Goal: Task Accomplishment & Management: Complete application form

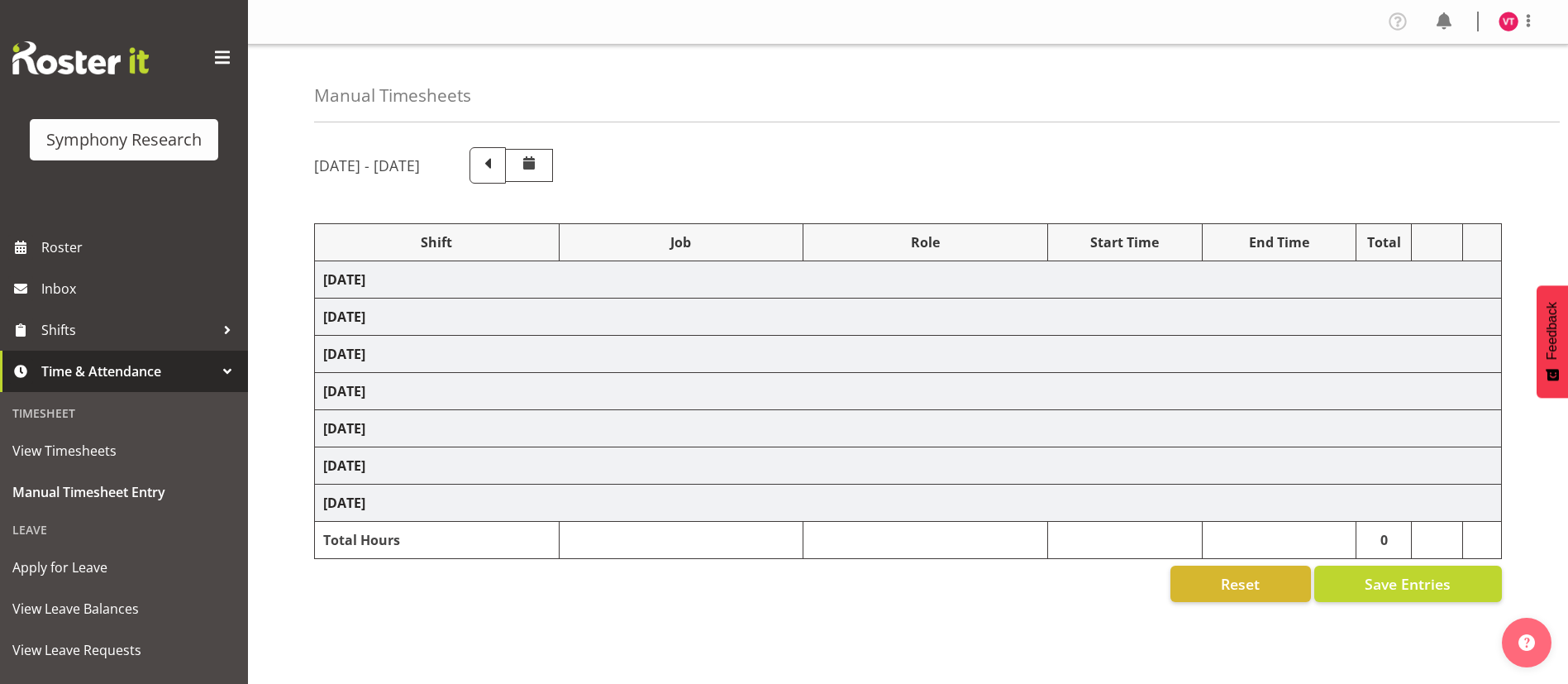
select select "81741"
select select "10499"
select select "47"
select select "48116"
select select "10587"
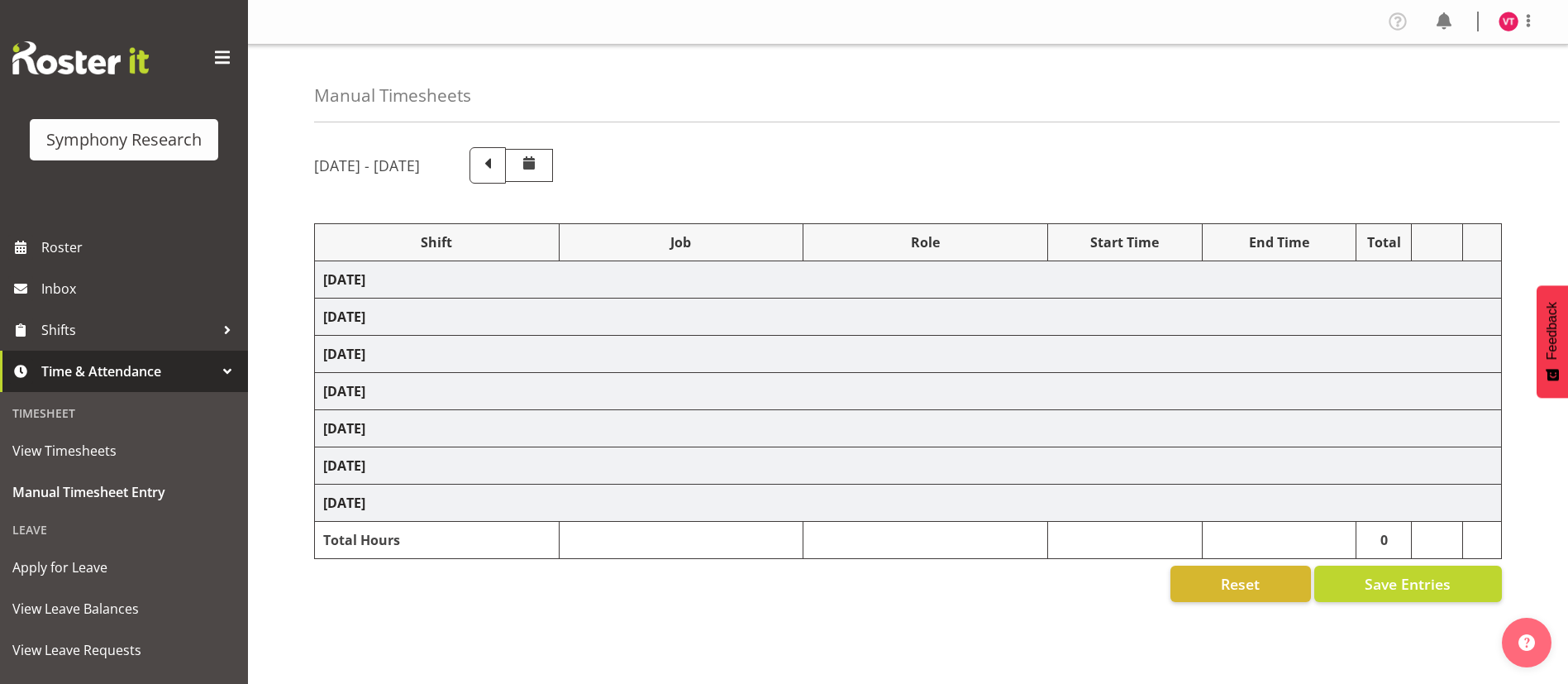
select select "47"
select select "48116"
select select "10499"
select select "47"
select select "57511"
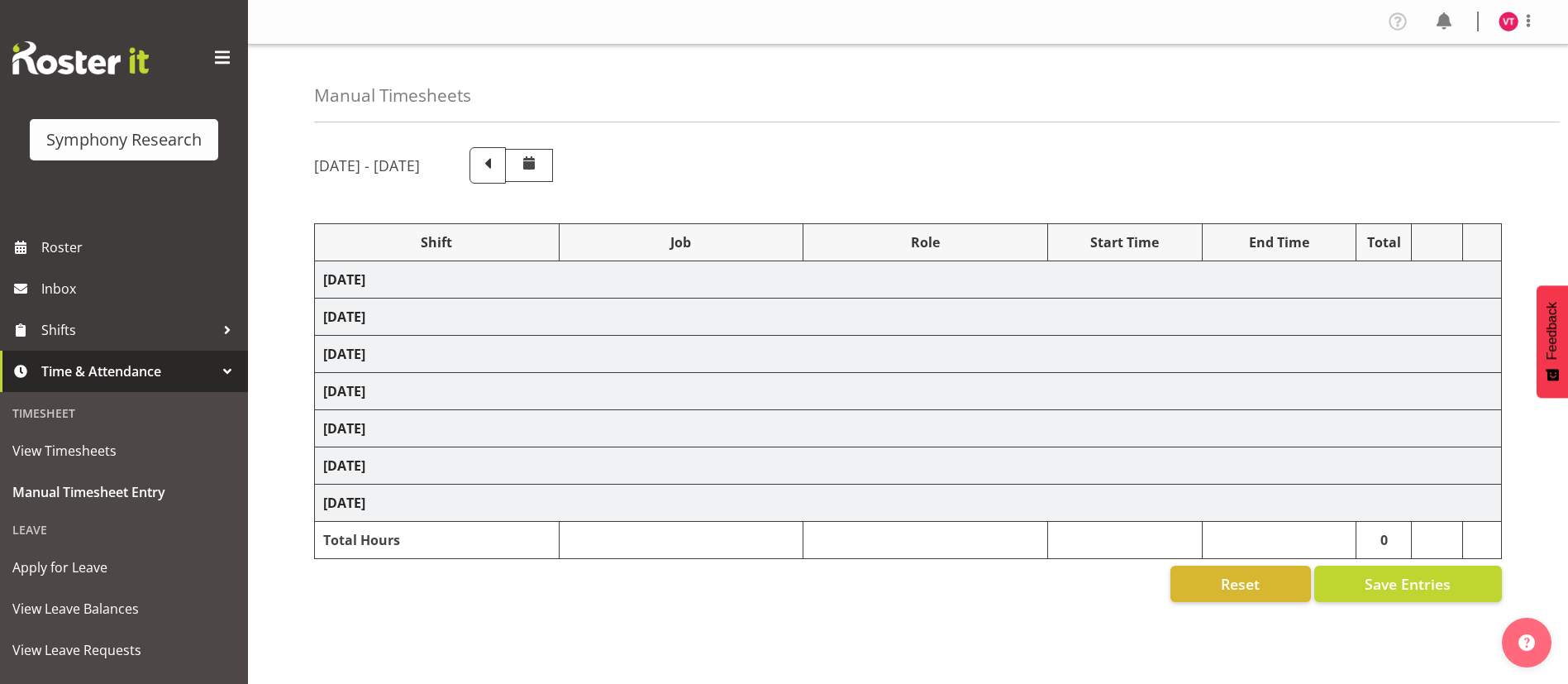
select select "10499"
select select "47"
select select "48116"
select select "10587"
select select "47"
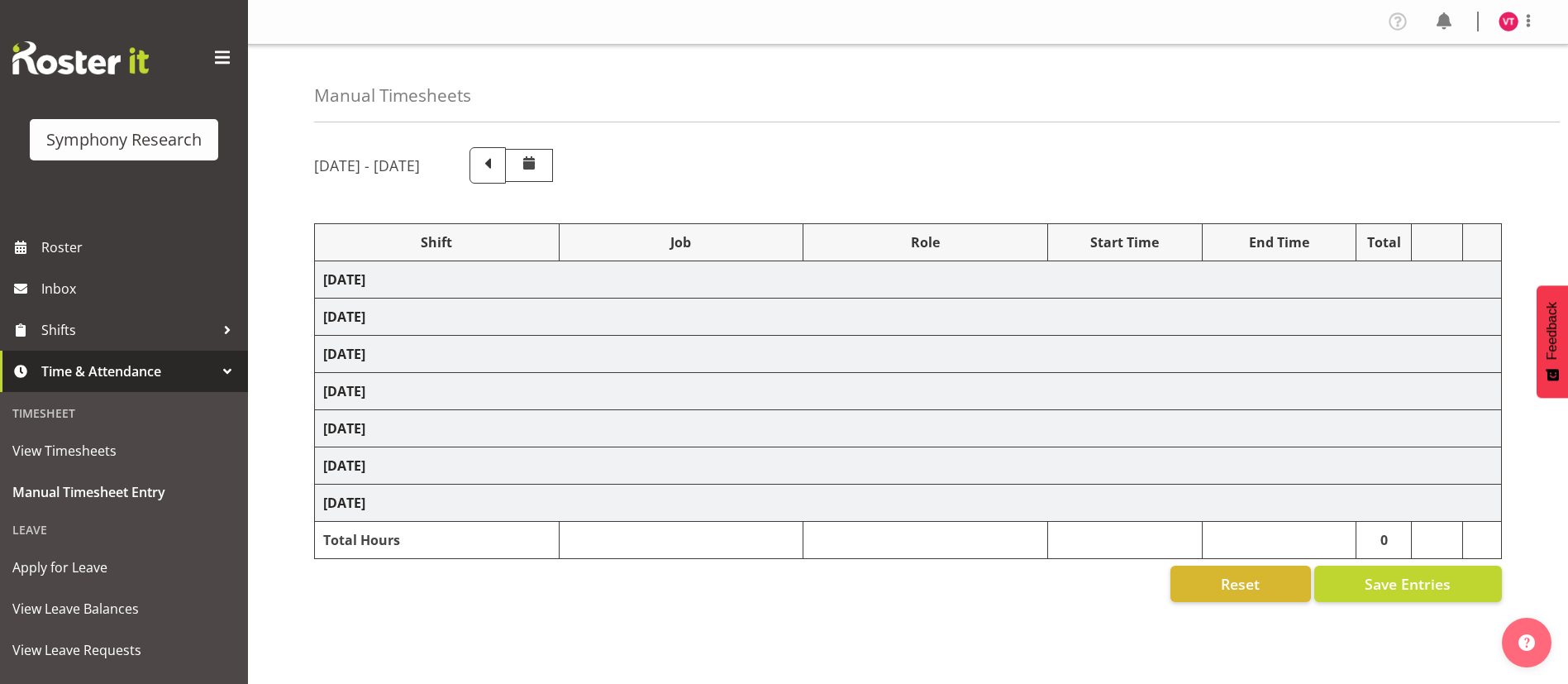
select select "56692"
select select "10499"
select select "47"
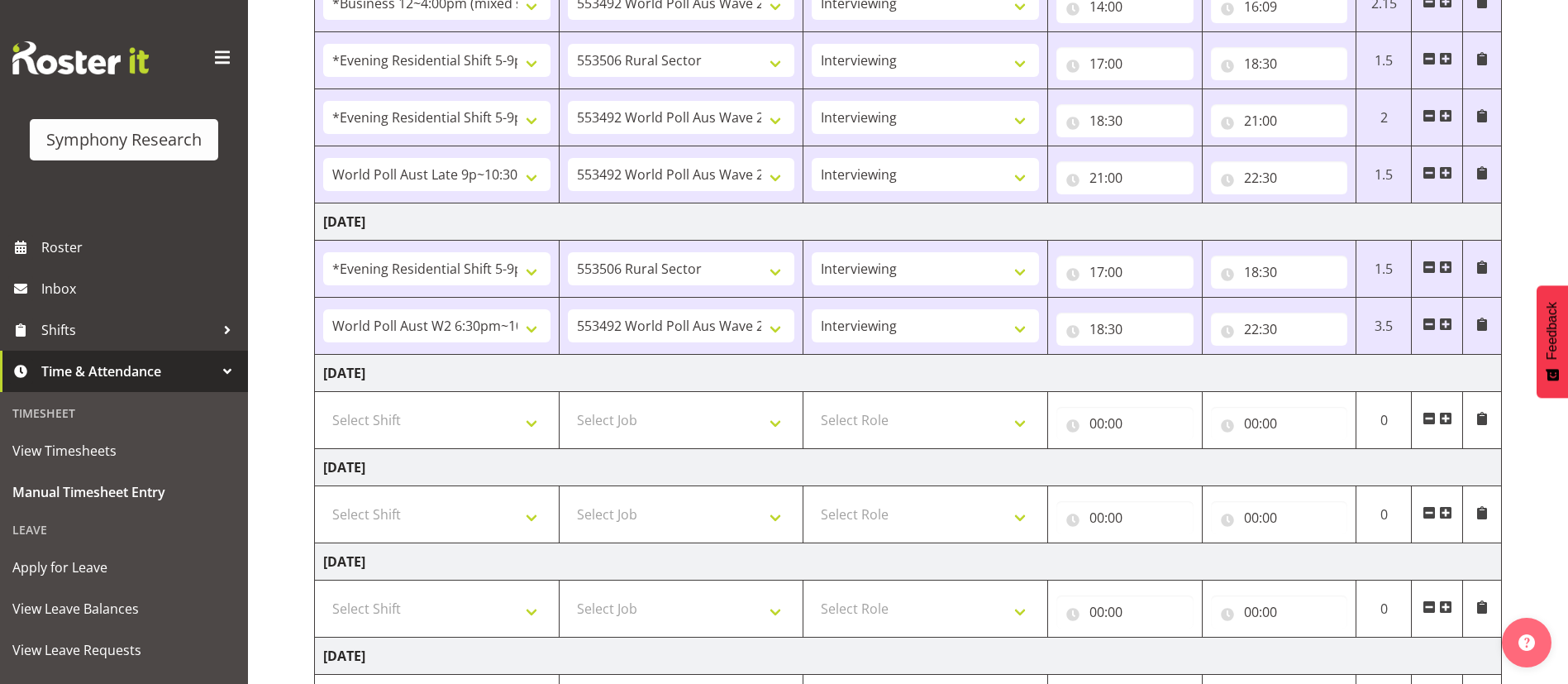
scroll to position [325, 0]
click at [1534, 89] on div "[DATE] - [DATE] Shift Job Role Start Time End Time Total [DATE] !!Weekend Resid…" at bounding box center [940, 364] width 1254 height 1108
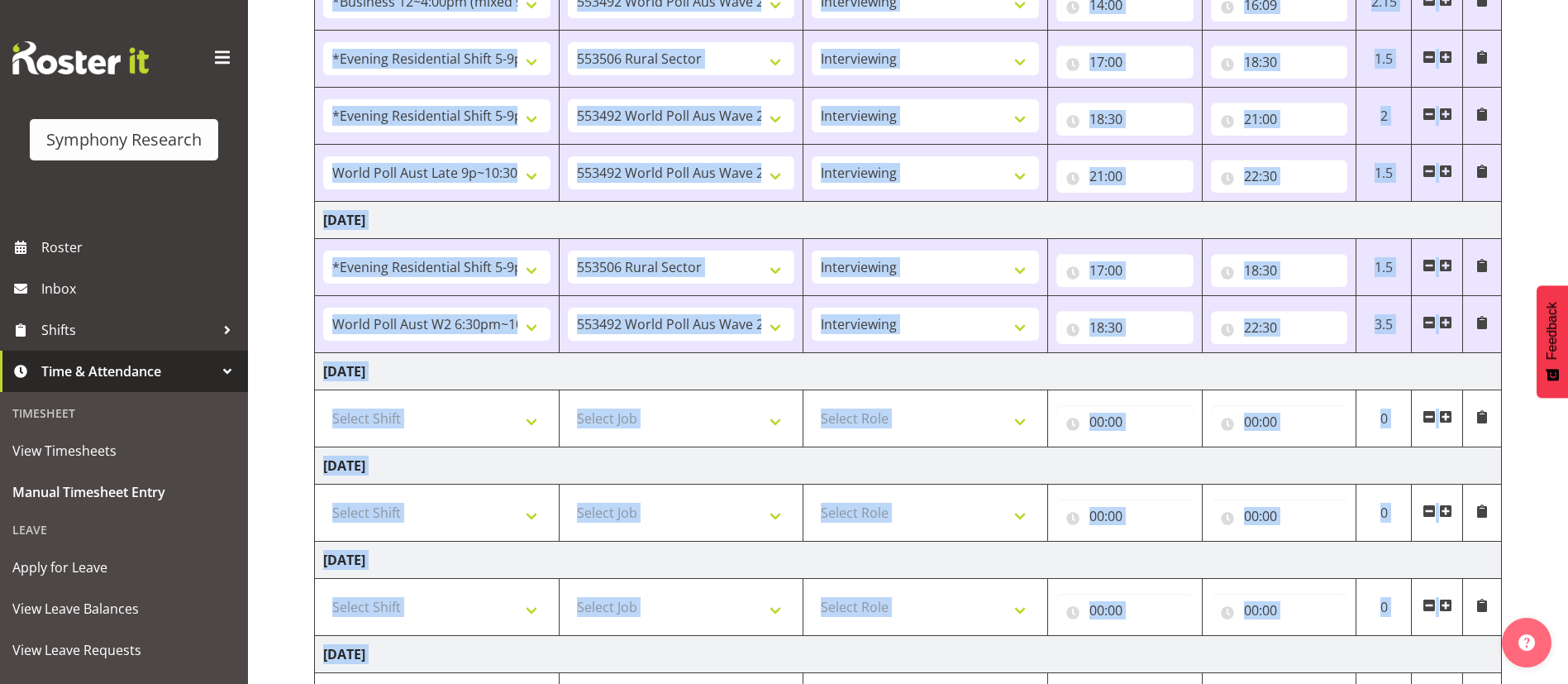
click at [1534, 89] on div "[DATE] - [DATE] Shift Job Role Start Time End Time Total [DATE] !!Weekend Resid…" at bounding box center [940, 364] width 1254 height 1108
click at [522, 422] on select "Select Shift !!Weekend Residential (Roster IT Shift Label) *Business 9/10am ~ 4…" at bounding box center [436, 418] width 228 height 33
select select "81741"
click at [323, 402] on select "Select Shift !!Weekend Residential (Roster IT Shift Label) *Business 9/10am ~ 4…" at bounding box center [436, 418] width 228 height 33
click at [756, 417] on select "Select Job 550060 IF Admin 553492 World Poll Aus Wave 2 Main 2025 553493 World …" at bounding box center [681, 418] width 228 height 33
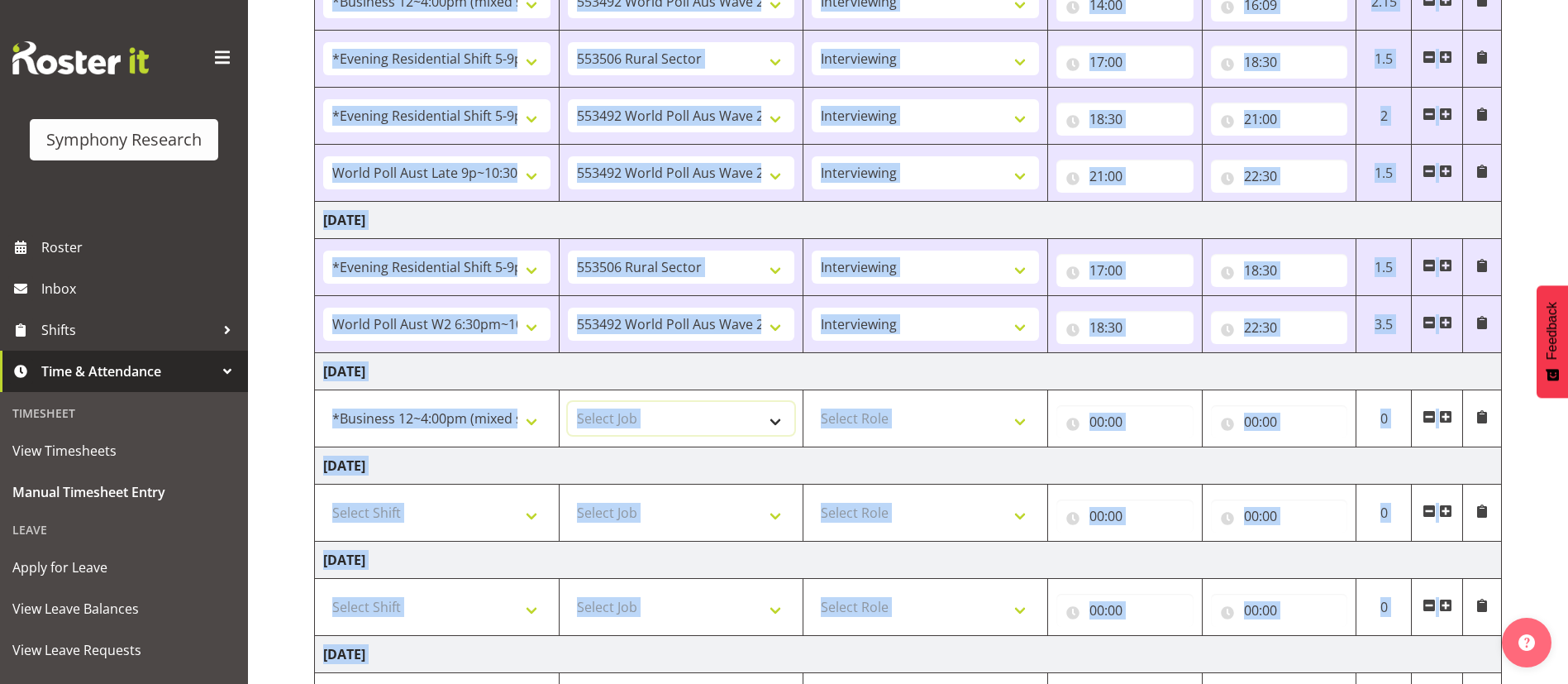
select select "10587"
click at [568, 402] on select "Select Job 550060 IF Admin 553492 World Poll Aus Wave 2 Main 2025 553493 World …" at bounding box center [681, 418] width 228 height 33
click at [923, 419] on select "Select Role Briefing Interviewing" at bounding box center [925, 418] width 228 height 33
select select "47"
click at [812, 402] on select "Select Role Briefing Interviewing" at bounding box center [925, 418] width 228 height 33
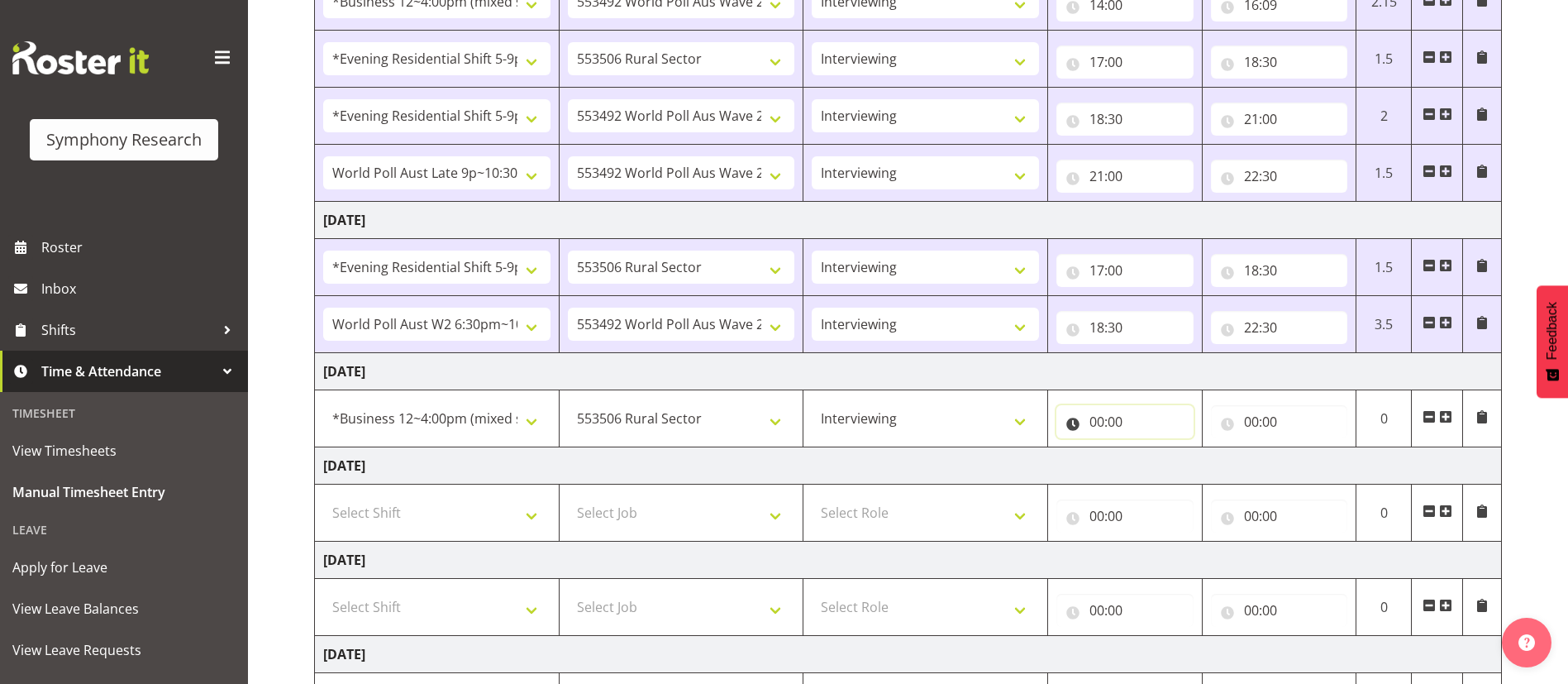
click at [1096, 421] on input "00:00" at bounding box center [1125, 421] width 137 height 33
click at [1166, 462] on select "00 01 02 03 04 05 06 07 08 09 10 11 12 13 14 15 16 17 18 19 20 21 22 23" at bounding box center [1169, 464] width 37 height 33
select select "14"
click at [1150, 448] on select "00 01 02 03 04 05 06 07 08 09 10 11 12 13 14 15 16 17 18 19 20 21 22 23" at bounding box center [1169, 464] width 37 height 33
type input "14:00"
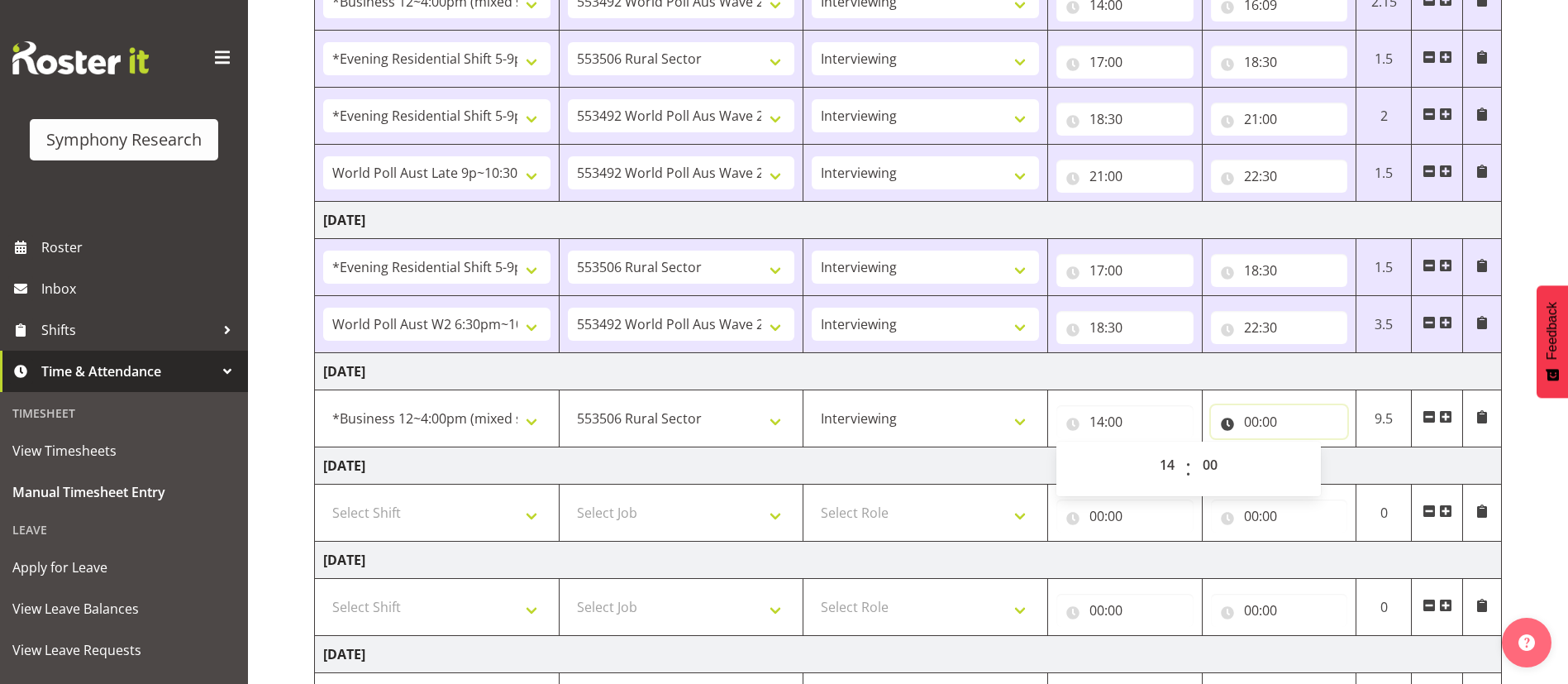
click at [1252, 419] on input "00:00" at bounding box center [1280, 421] width 137 height 33
click at [1323, 465] on select "00 01 02 03 04 05 06 07 08 09 10 11 12 13 14 15 16 17 18 19 20 21 22 23" at bounding box center [1324, 464] width 37 height 33
select select "16"
click at [1305, 448] on select "00 01 02 03 04 05 06 07 08 09 10 11 12 13 14 15 16 17 18 19 20 21 22 23" at bounding box center [1324, 464] width 37 height 33
type input "16:00"
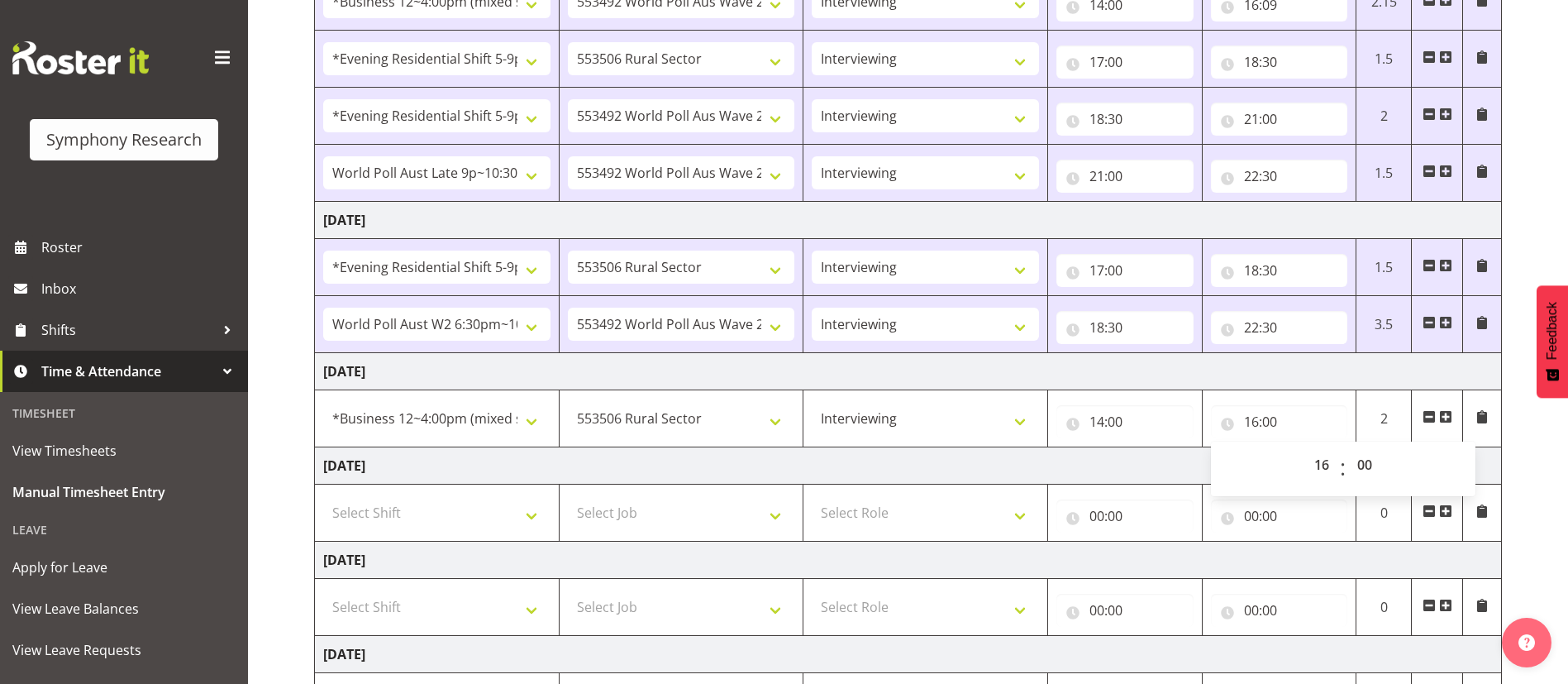
click at [1052, 460] on td "[DATE]" at bounding box center [908, 466] width 1187 height 37
click at [1450, 416] on span at bounding box center [1445, 417] width 13 height 13
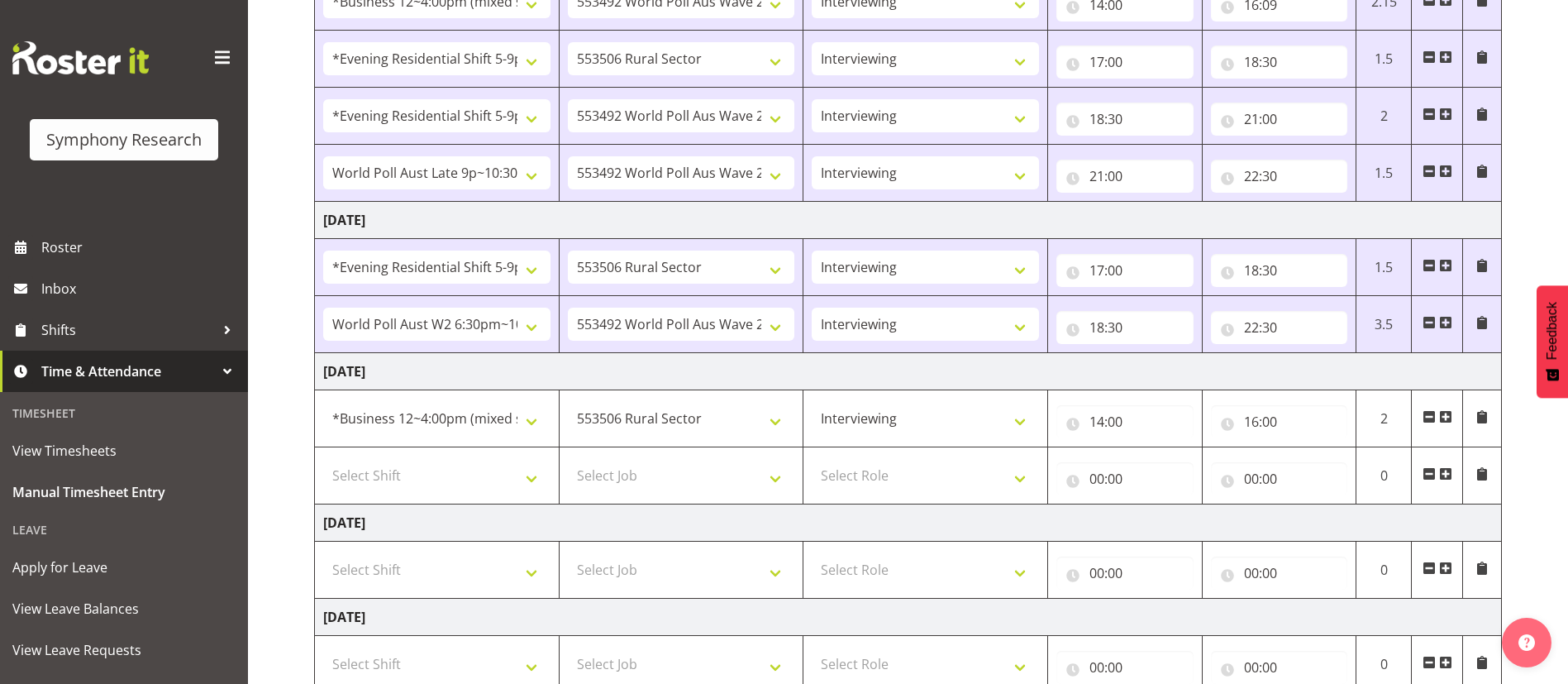
click at [1510, 440] on div "[DATE] - [DATE] Shift Job Role Start Time End Time Total [DATE] !!Weekend Resid…" at bounding box center [940, 392] width 1254 height 1165
click at [937, 377] on td "[DATE]" at bounding box center [908, 372] width 1187 height 37
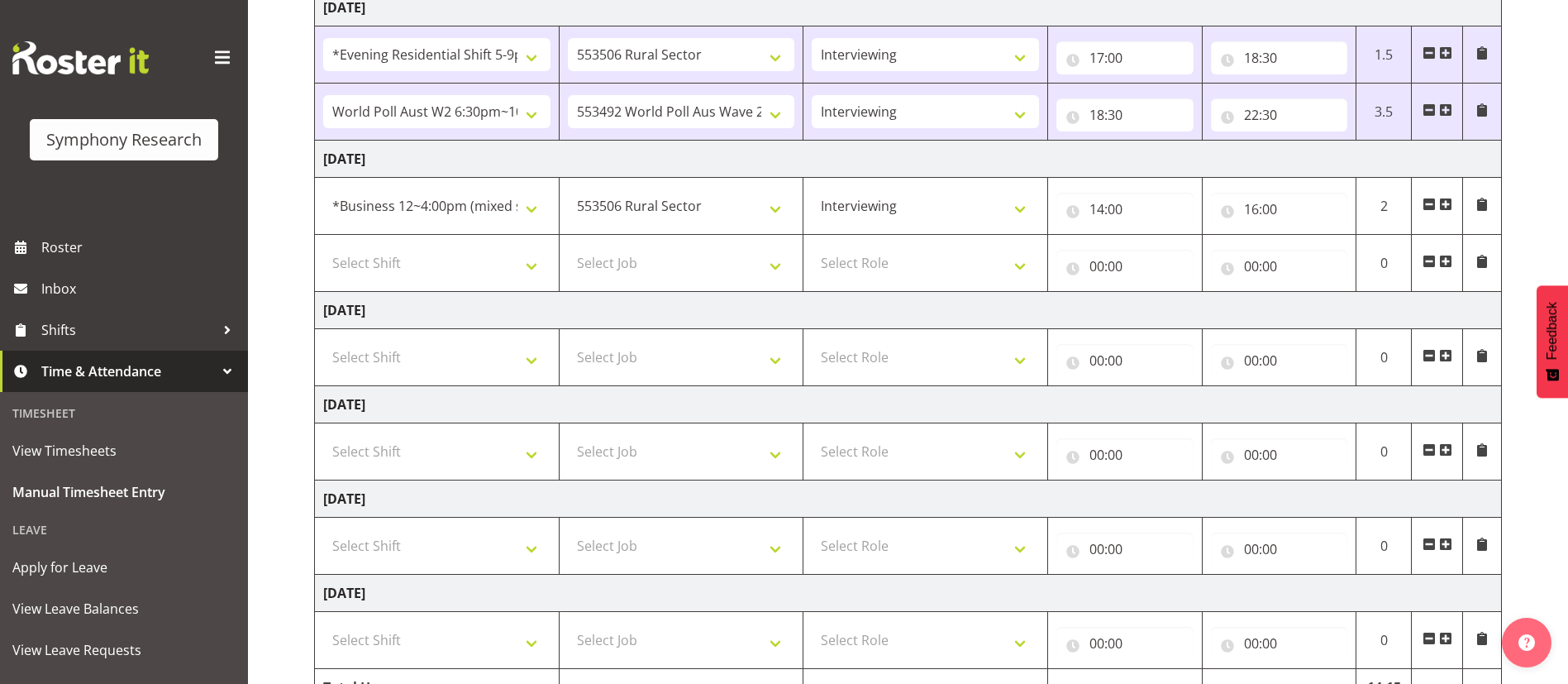
scroll to position [634, 0]
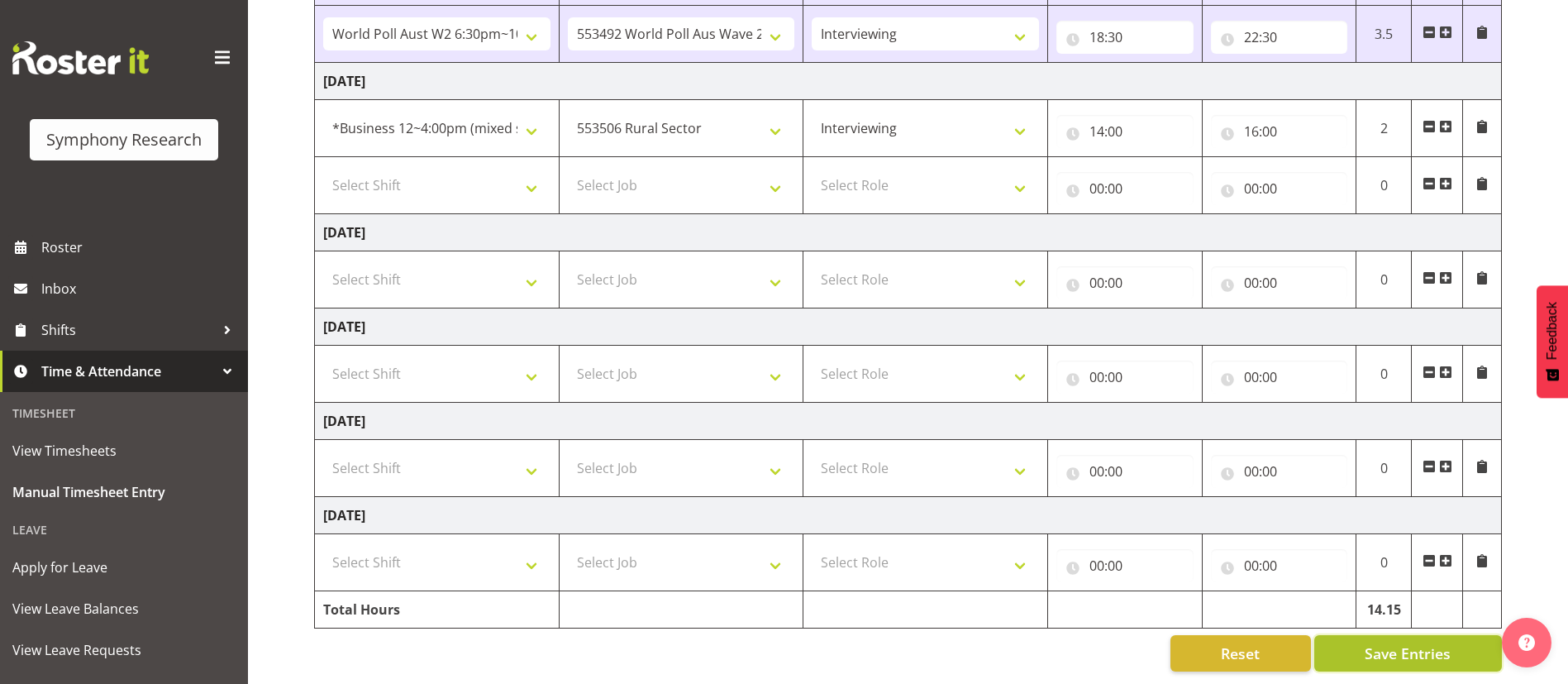
click at [1420, 643] on span "Save Entries" at bounding box center [1408, 653] width 86 height 22
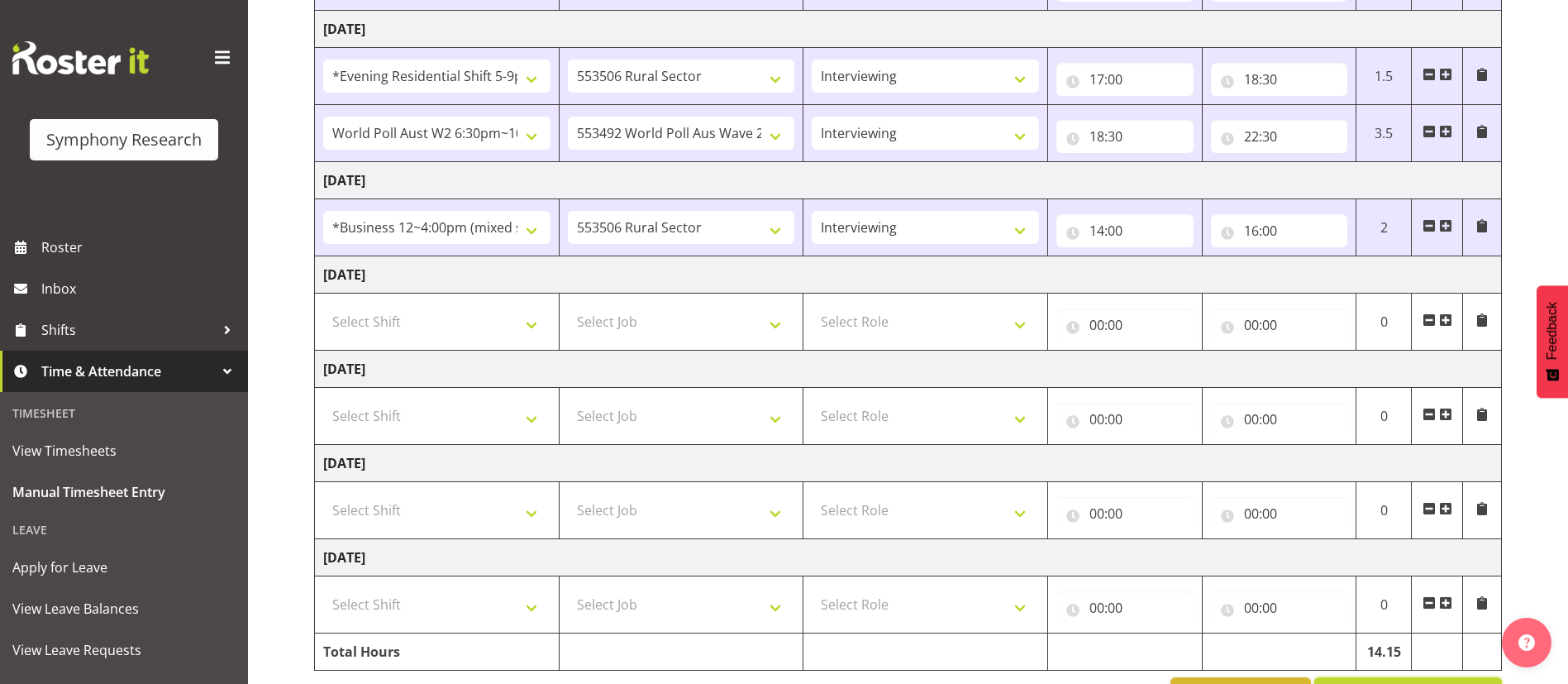
scroll to position [519, 0]
